Goal: Transaction & Acquisition: Book appointment/travel/reservation

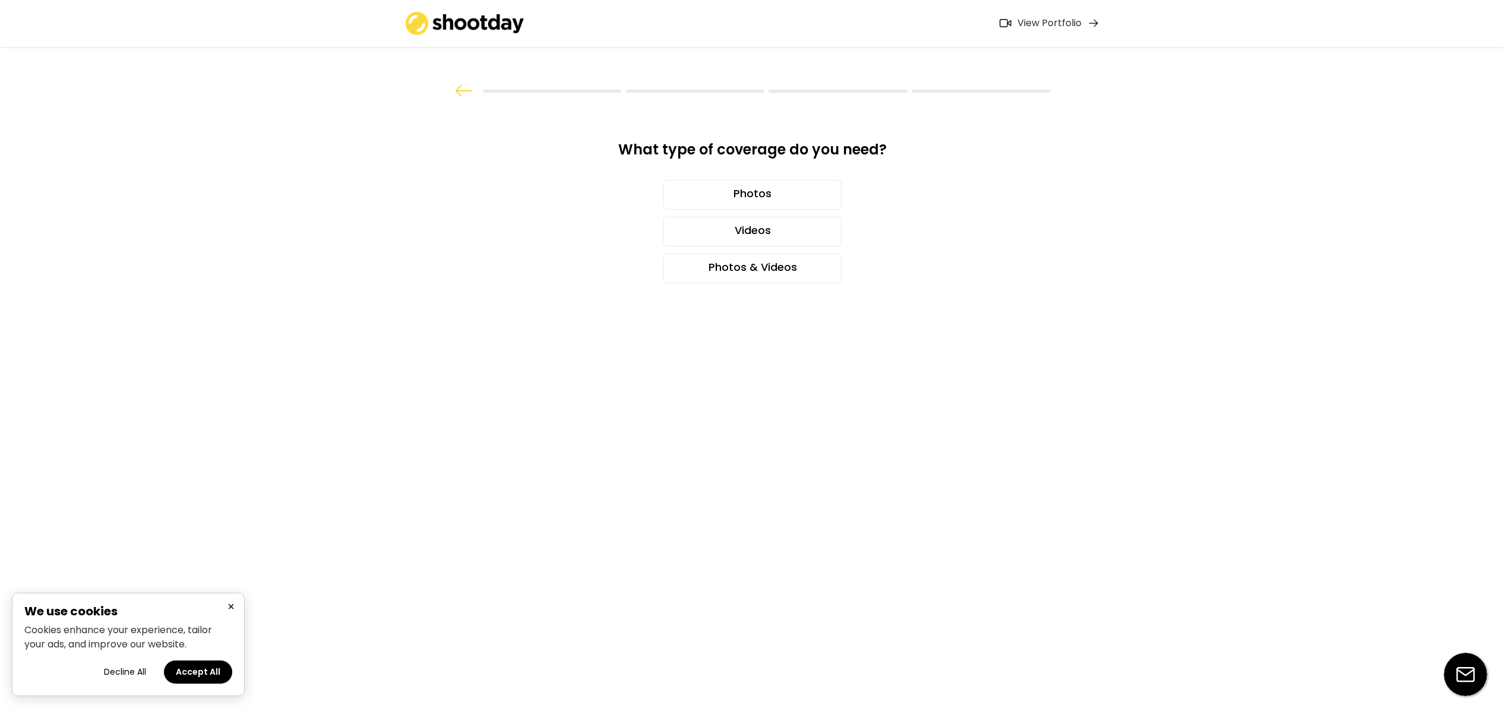
click at [231, 606] on button "×" at bounding box center [231, 606] width 14 height 15
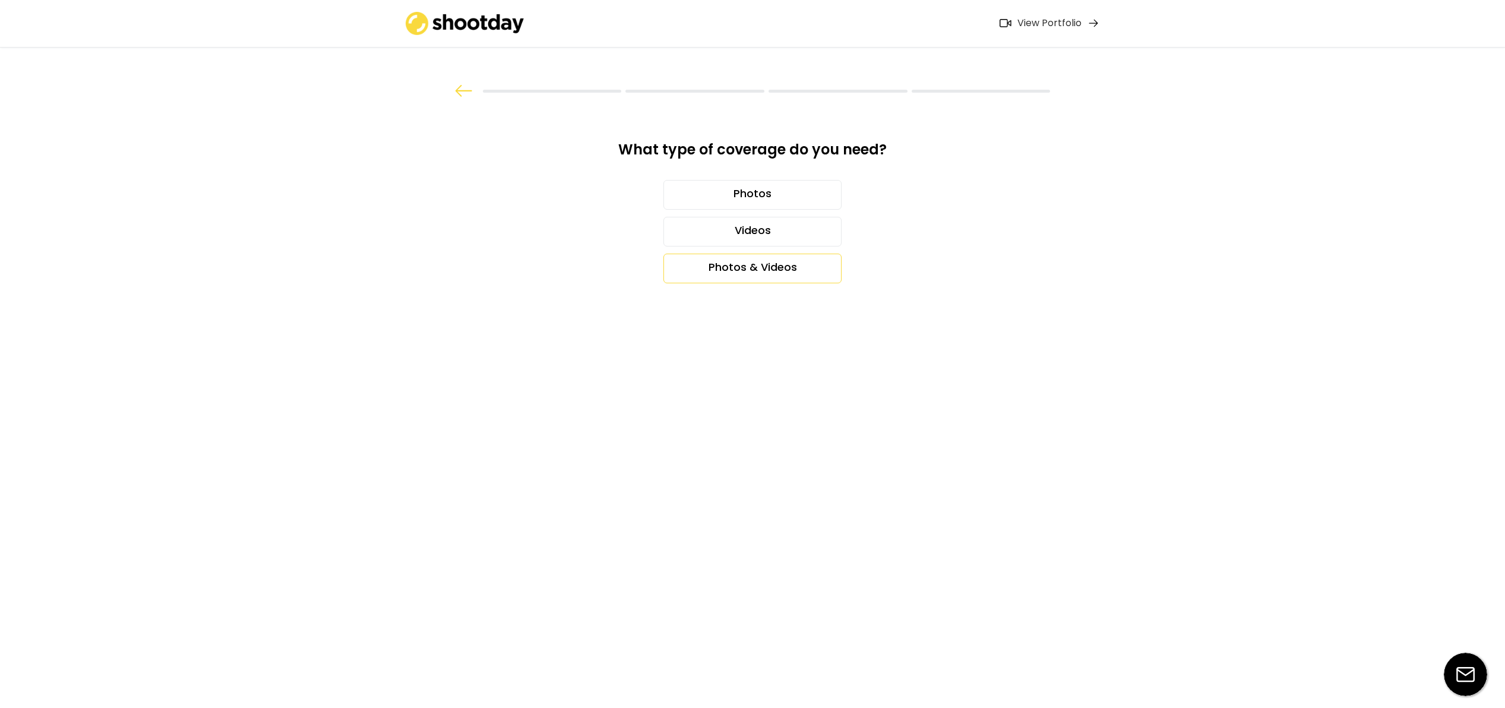
click at [732, 268] on div "Photos & Videos" at bounding box center [752, 269] width 178 height 30
click at [777, 334] on div "2 days" at bounding box center [752, 342] width 178 height 30
click at [752, 269] on div "17" at bounding box center [752, 267] width 20 height 19
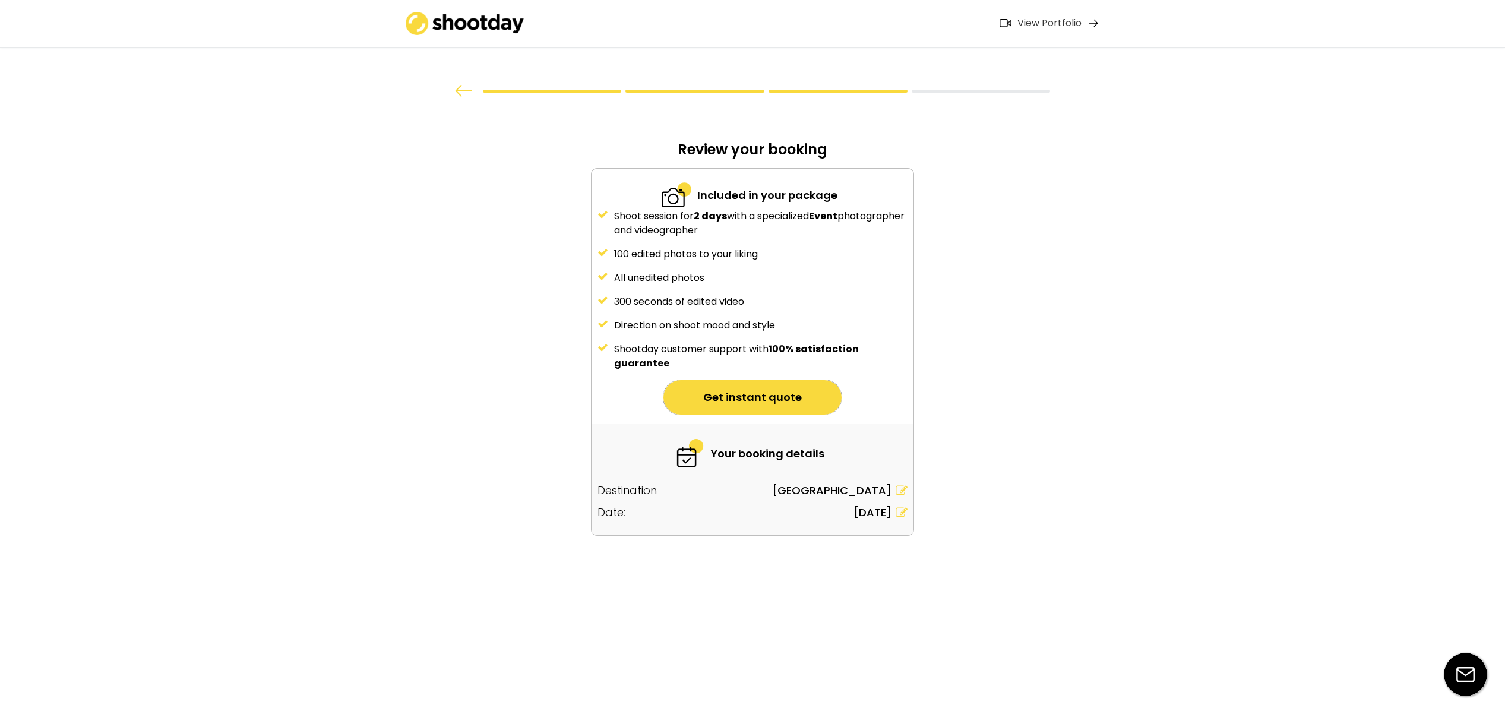
click at [767, 400] on button "Get instant quote" at bounding box center [752, 397] width 178 height 34
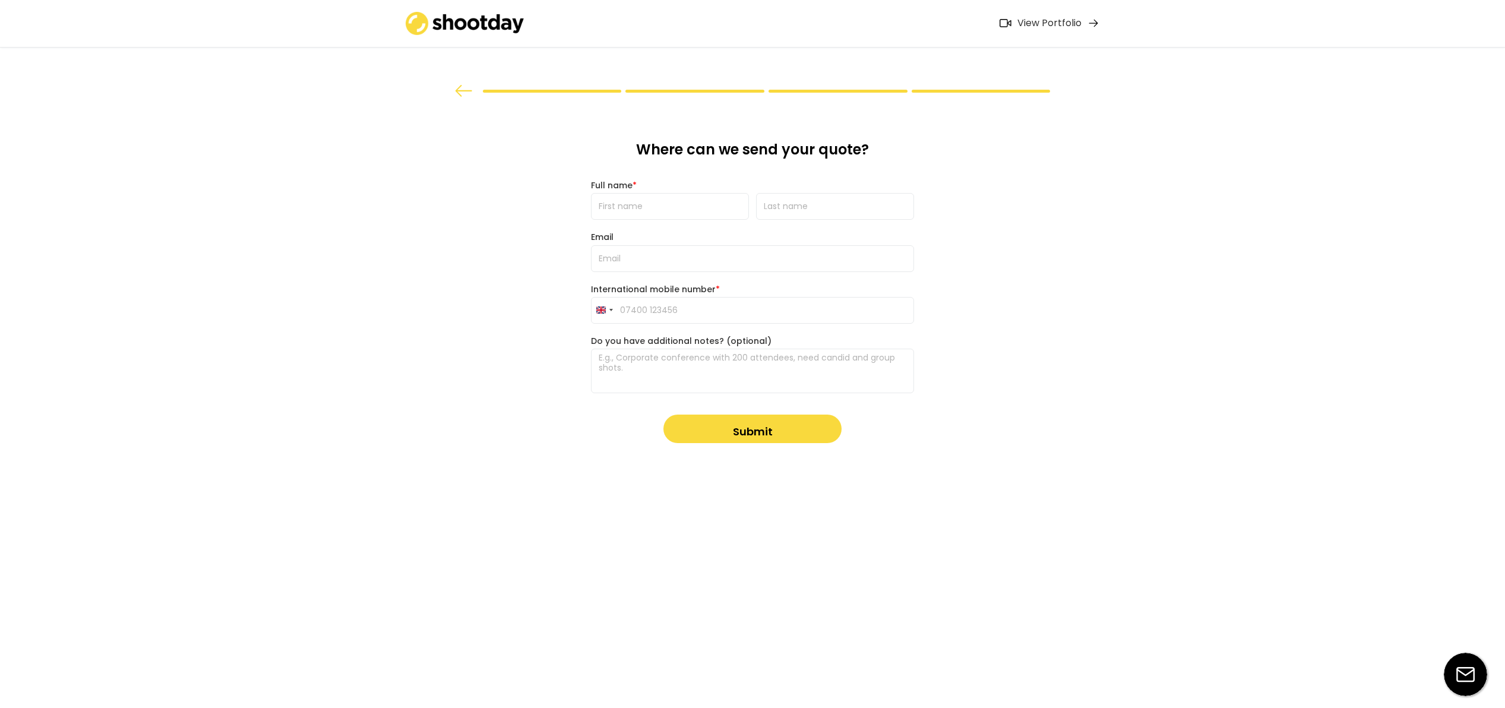
click at [688, 214] on input "input" at bounding box center [670, 206] width 158 height 27
type input "[PERSON_NAME]"
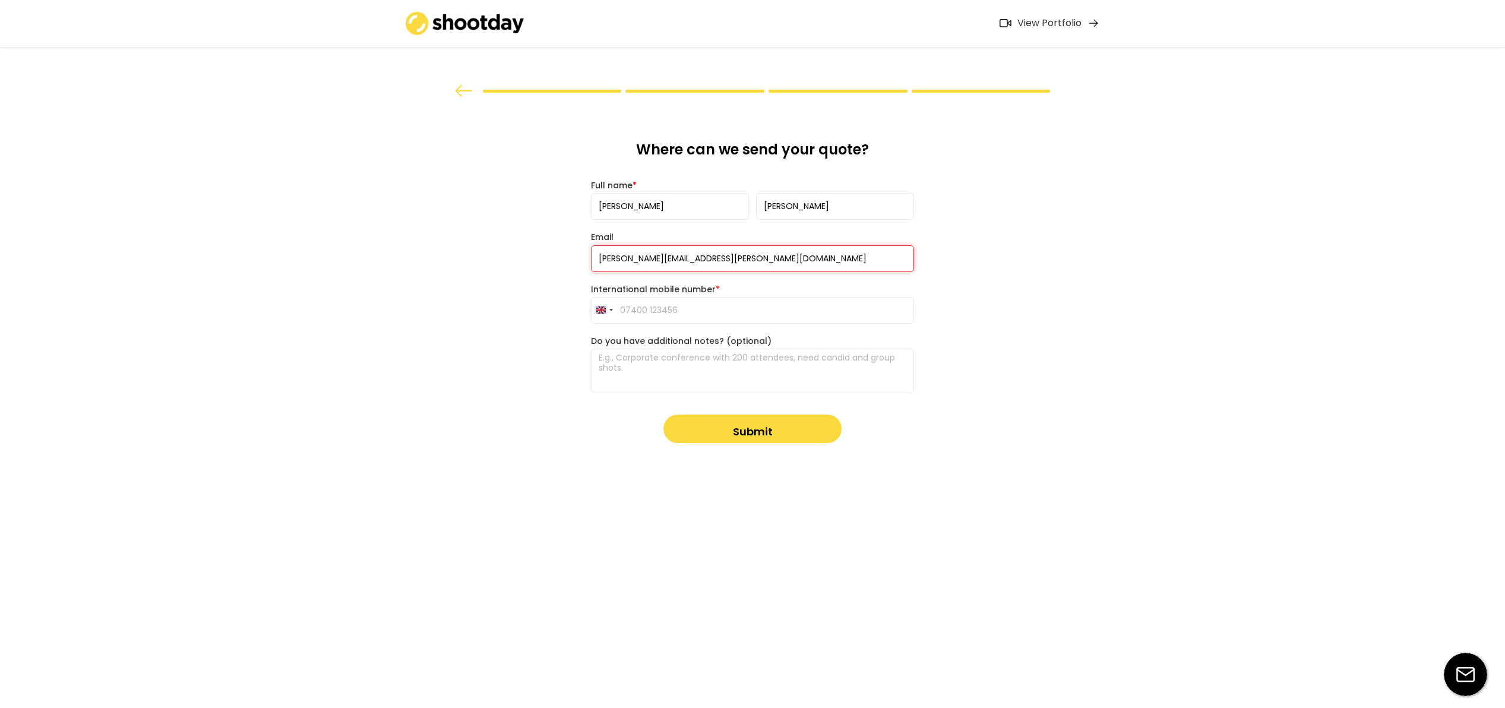
type input "[PERSON_NAME][EMAIL_ADDRESS][PERSON_NAME][DOMAIN_NAME]"
click at [530, 245] on div "What type of coverage do you need? Photos Videos Photos & Videos How long is th…" at bounding box center [752, 354] width 1505 height 708
click at [742, 432] on button "Submit" at bounding box center [752, 428] width 178 height 29
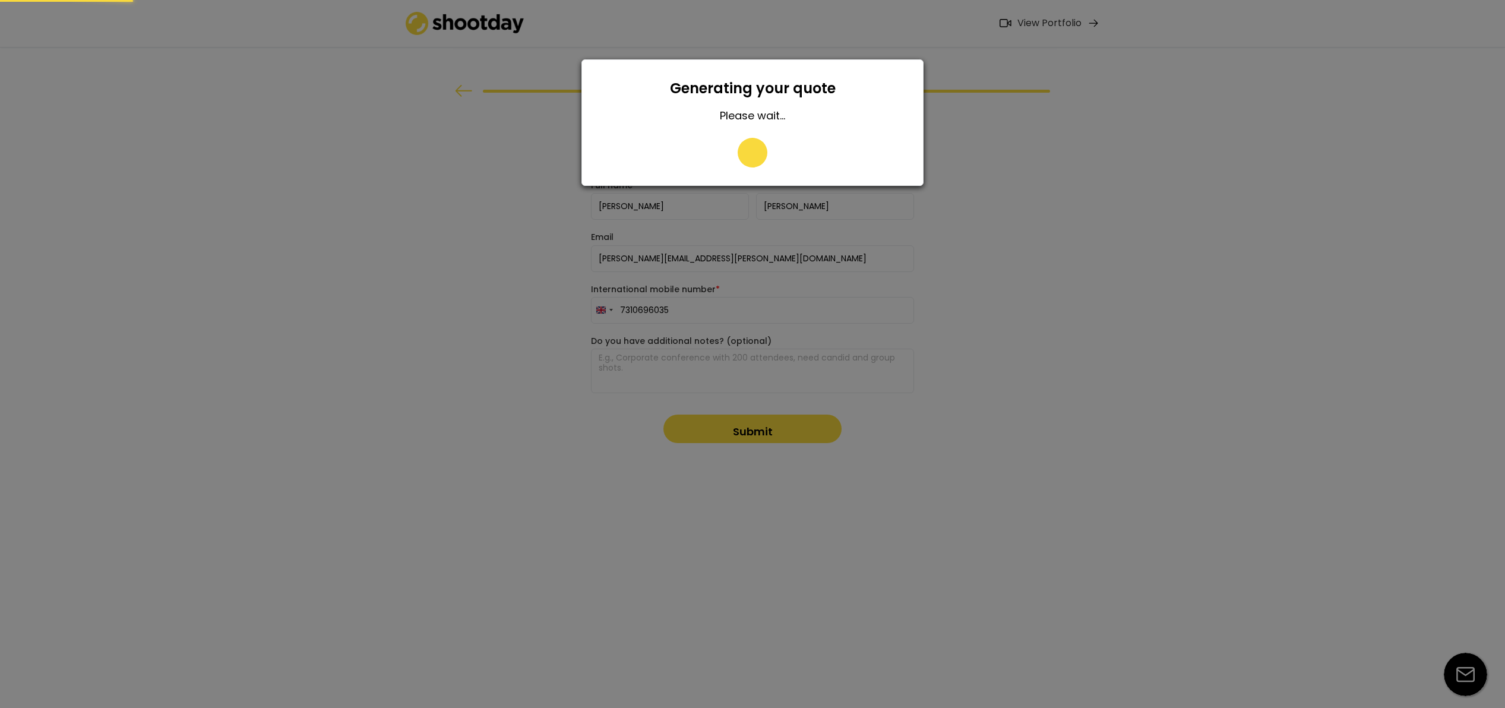
type input "07310 696035"
